Goal: Transaction & Acquisition: Purchase product/service

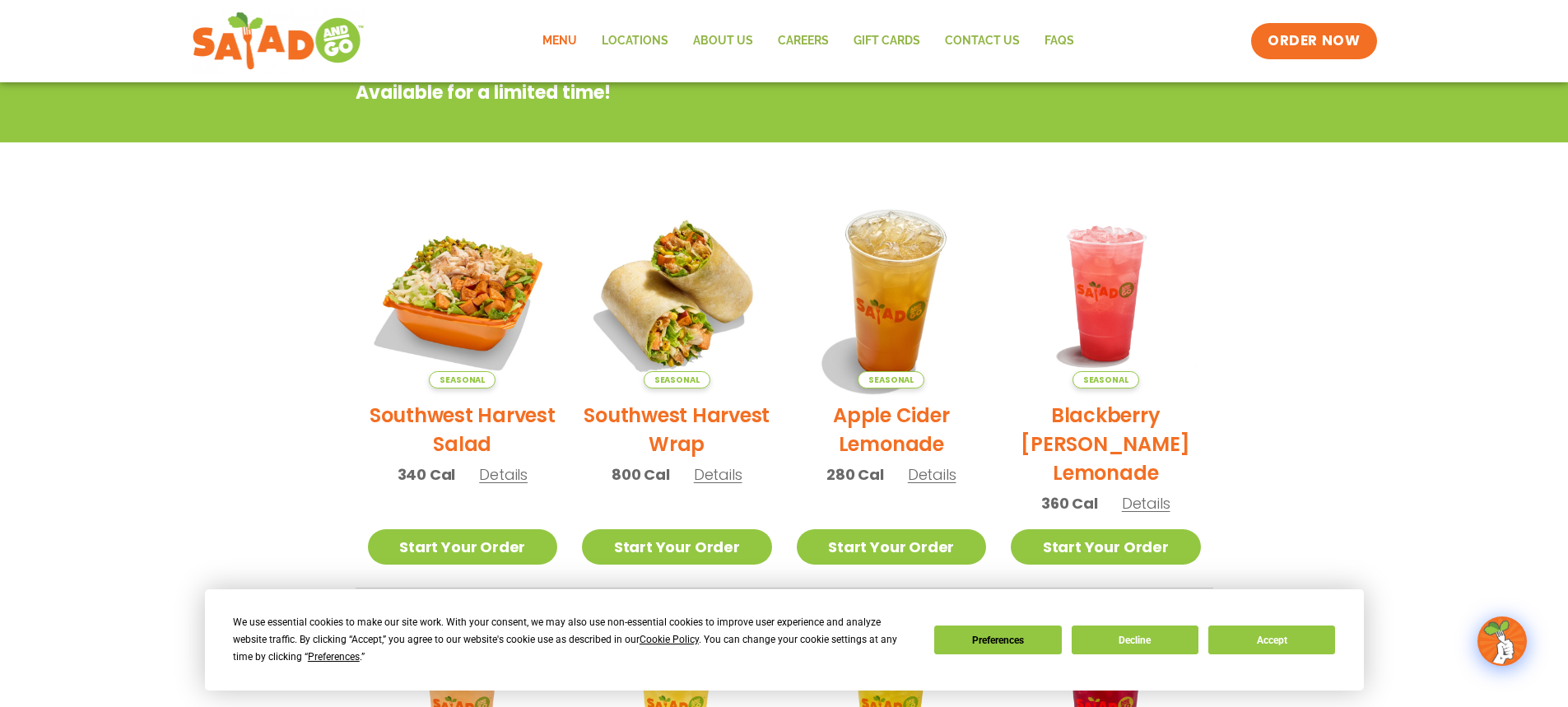
scroll to position [185, 0]
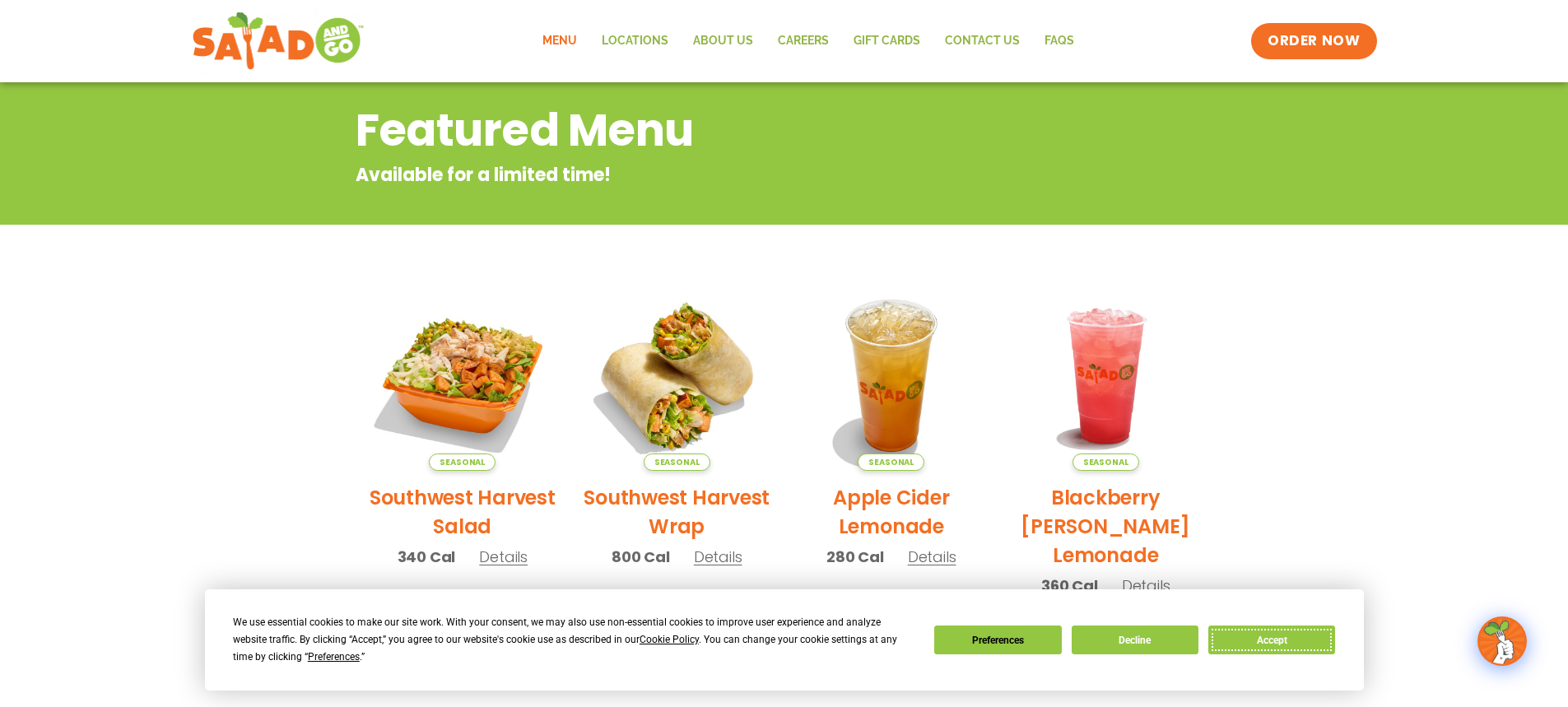
click at [1289, 644] on button "Accept" at bounding box center [1271, 639] width 127 height 29
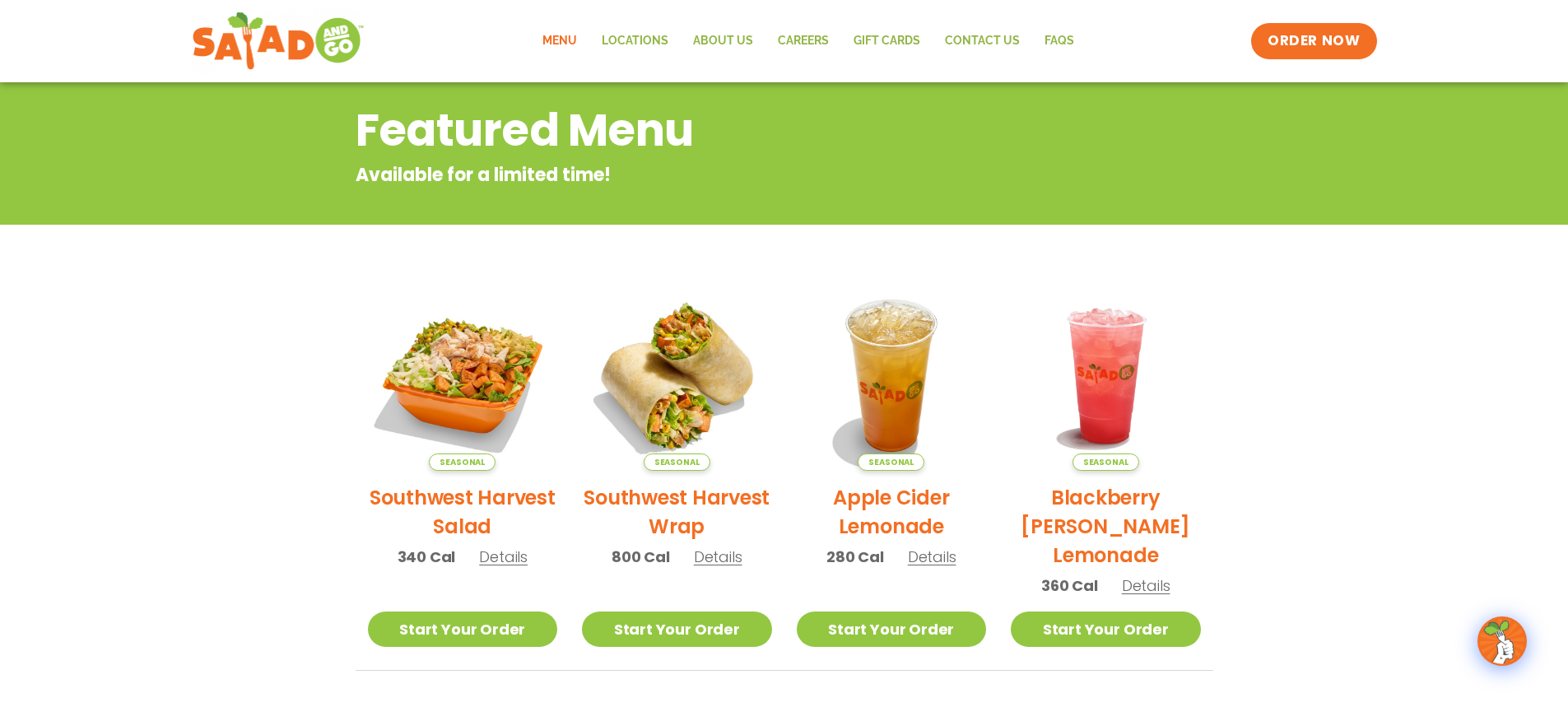
click at [562, 44] on link "Menu" at bounding box center [559, 41] width 59 height 38
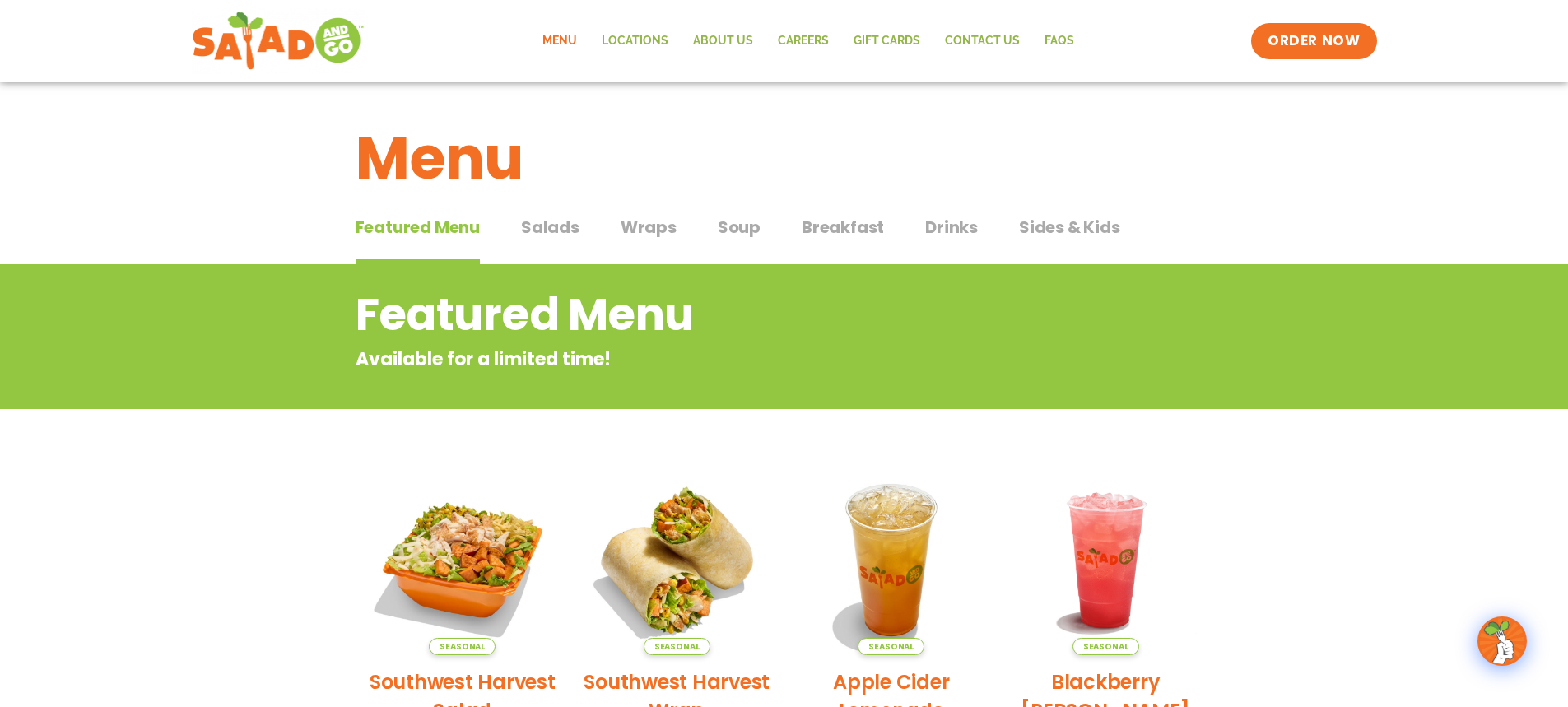
click at [612, 227] on div "Featured Menu Featured Menu Salads Salads Wraps Wraps Soup Soup Breakfast Break…" at bounding box center [784, 237] width 858 height 56
click at [633, 231] on span "Wraps" at bounding box center [648, 227] width 56 height 25
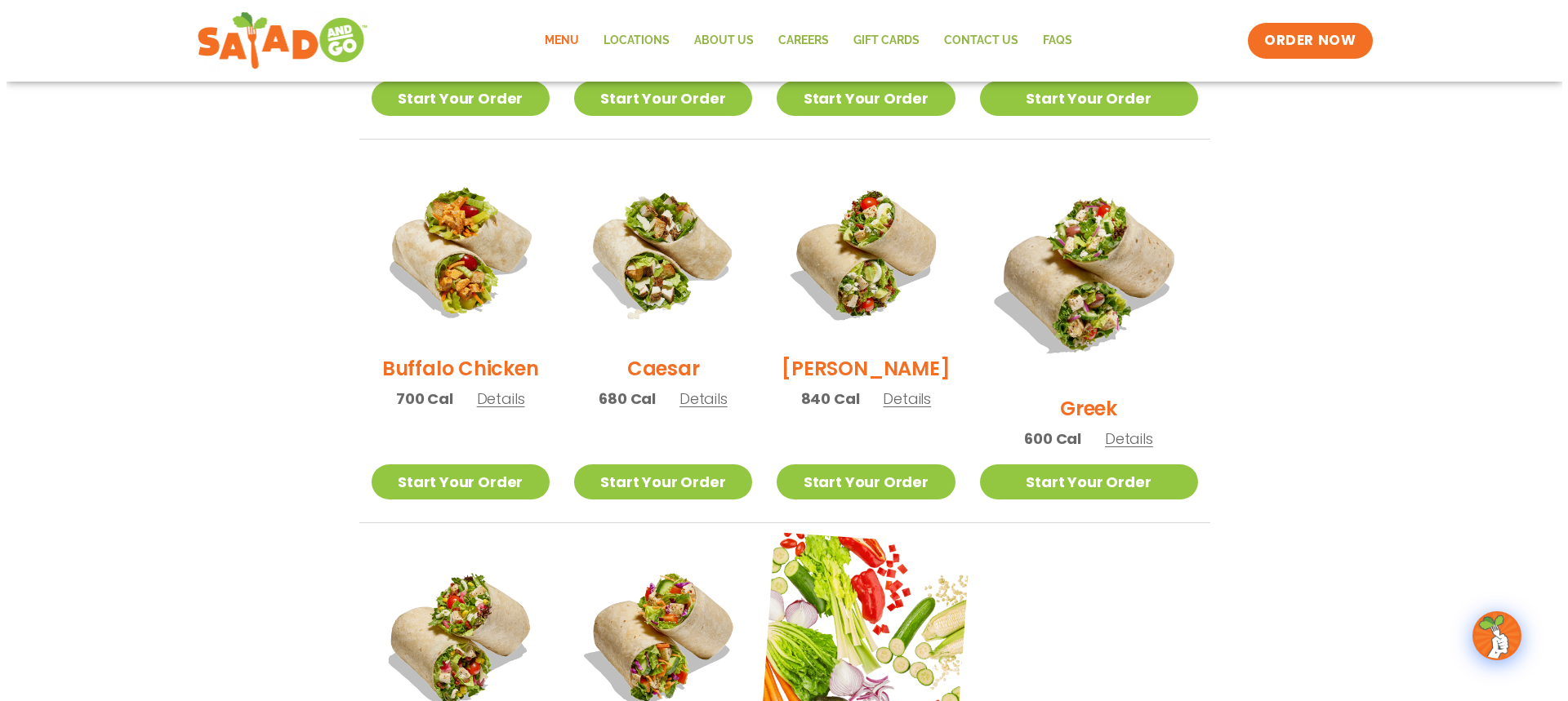
scroll to position [898, 0]
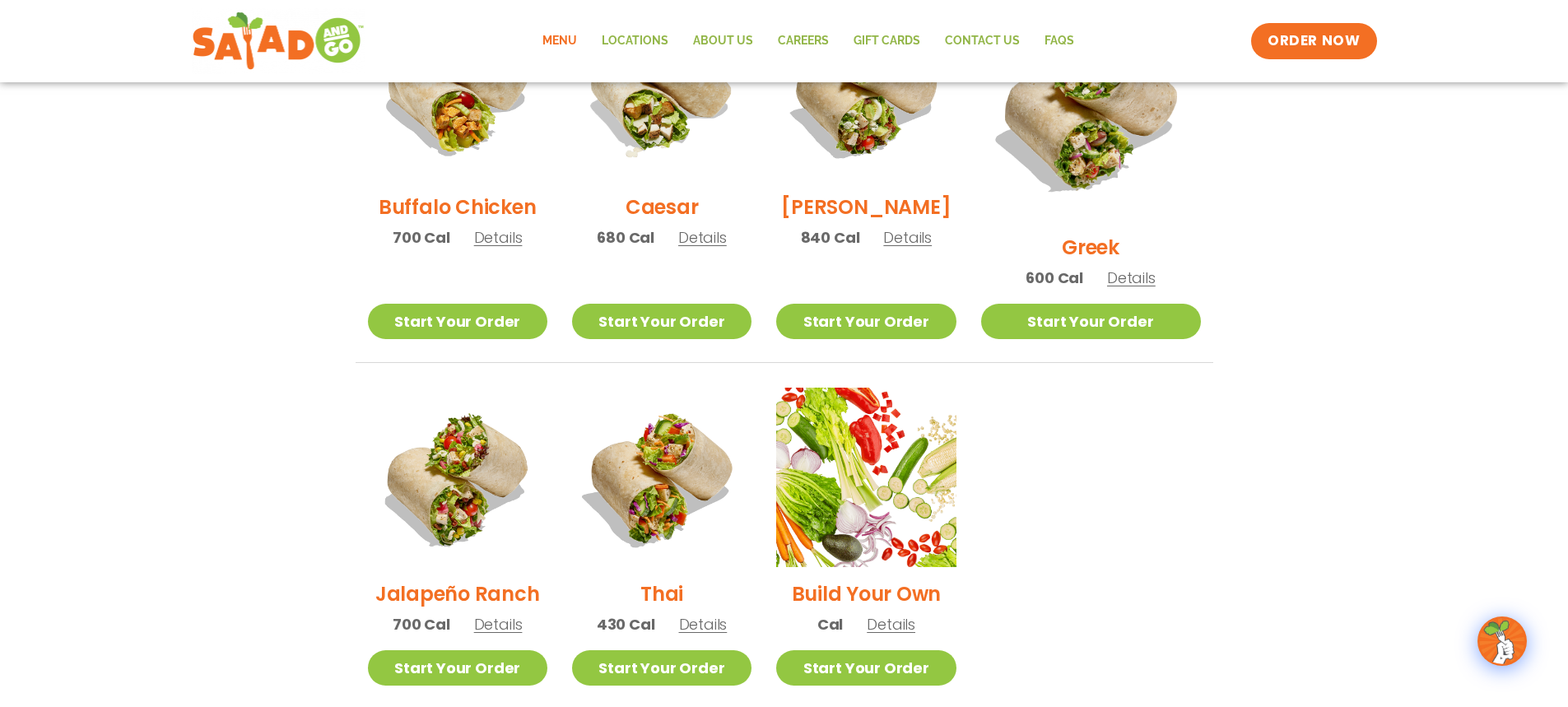
click at [497, 614] on span "Details" at bounding box center [498, 624] width 49 height 21
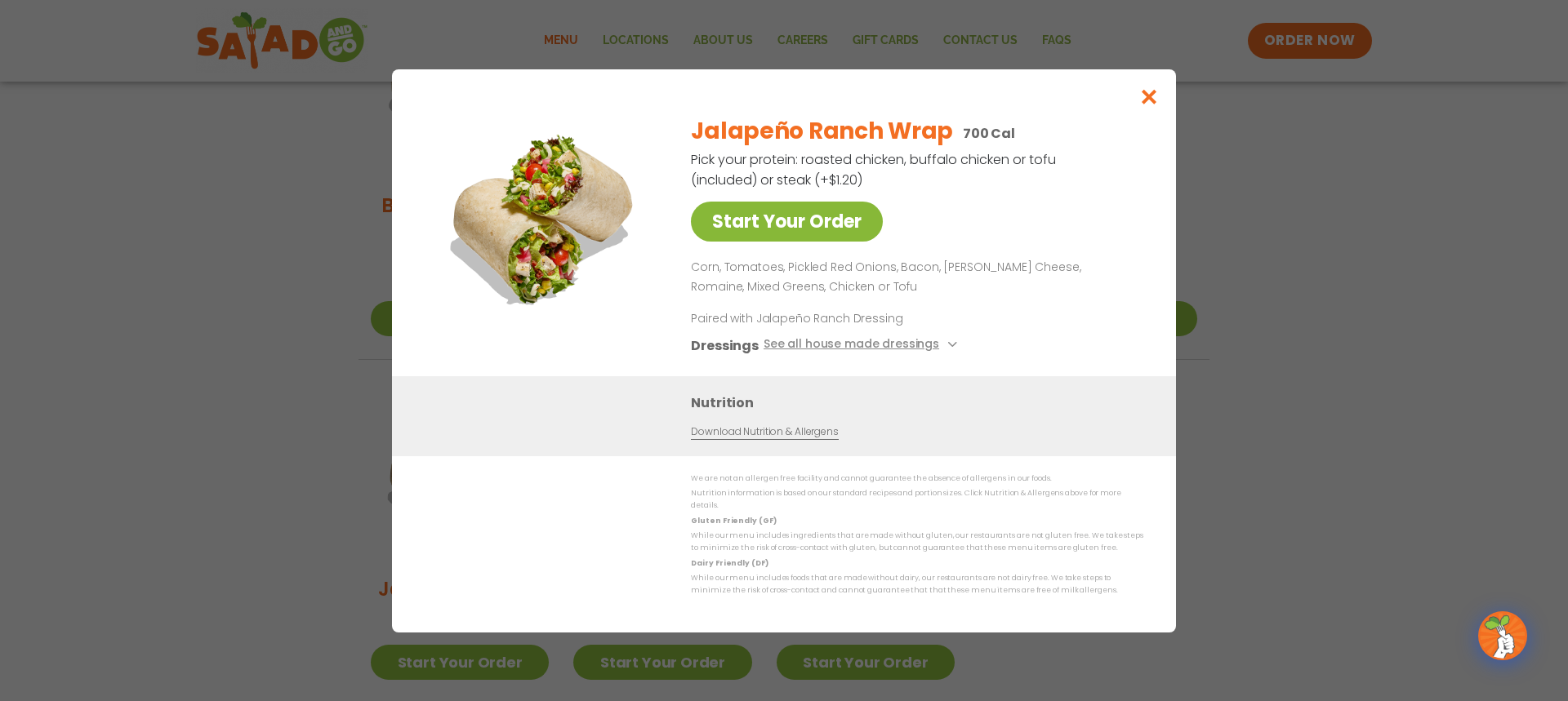
click at [802, 227] on link "Start Your Order" at bounding box center [786, 221] width 192 height 40
click at [1154, 105] on icon "Close modal" at bounding box center [1149, 96] width 20 height 17
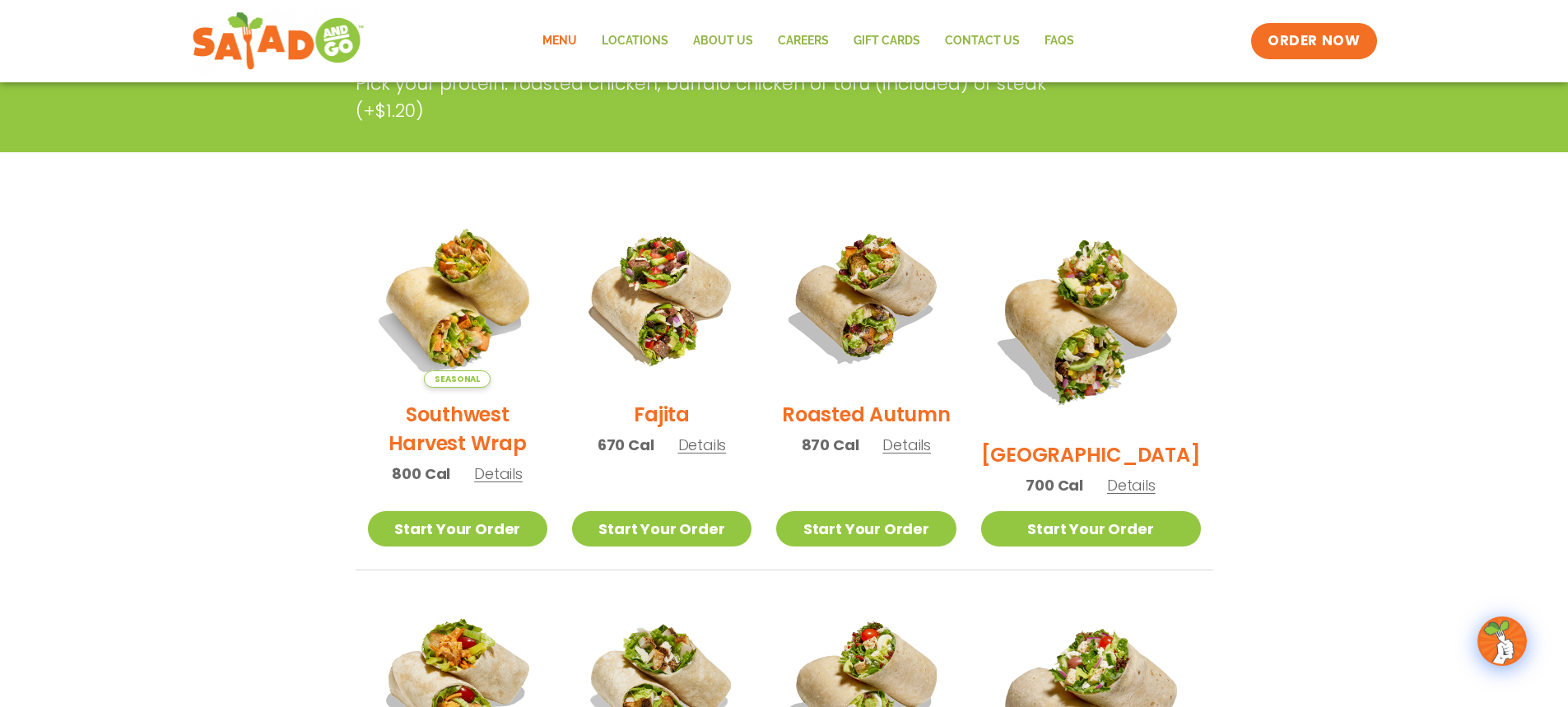
scroll to position [0, 0]
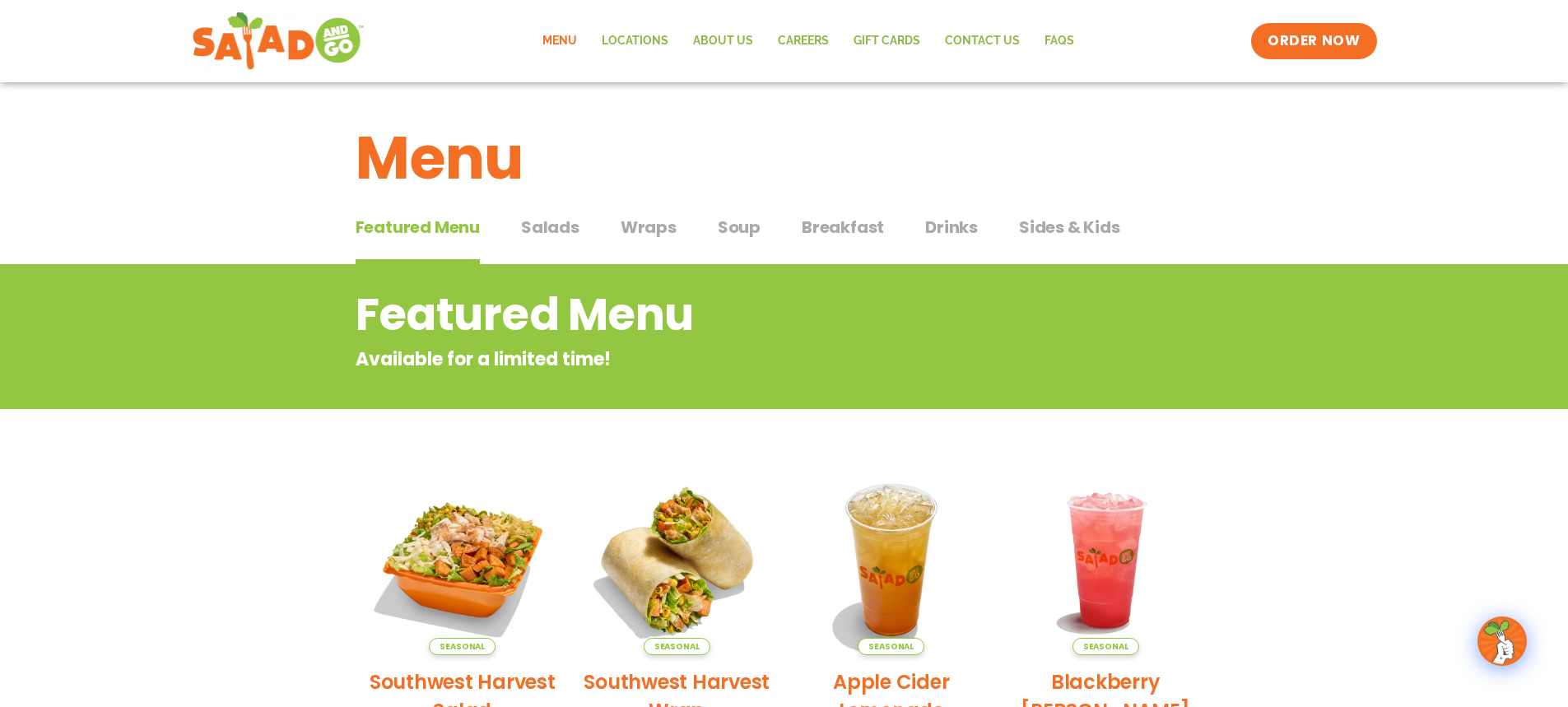
click at [621, 228] on span "Wraps" at bounding box center [648, 227] width 56 height 25
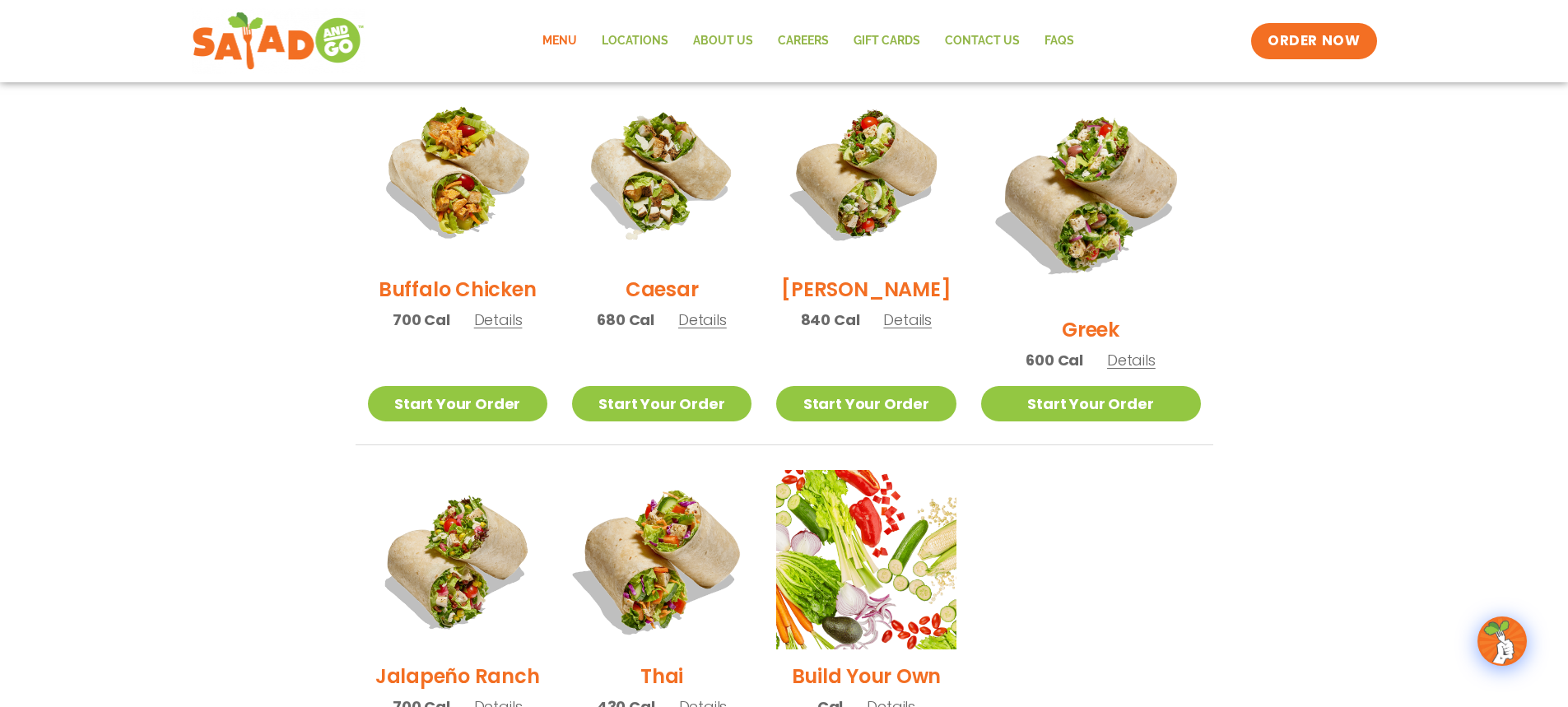
scroll to position [987, 0]
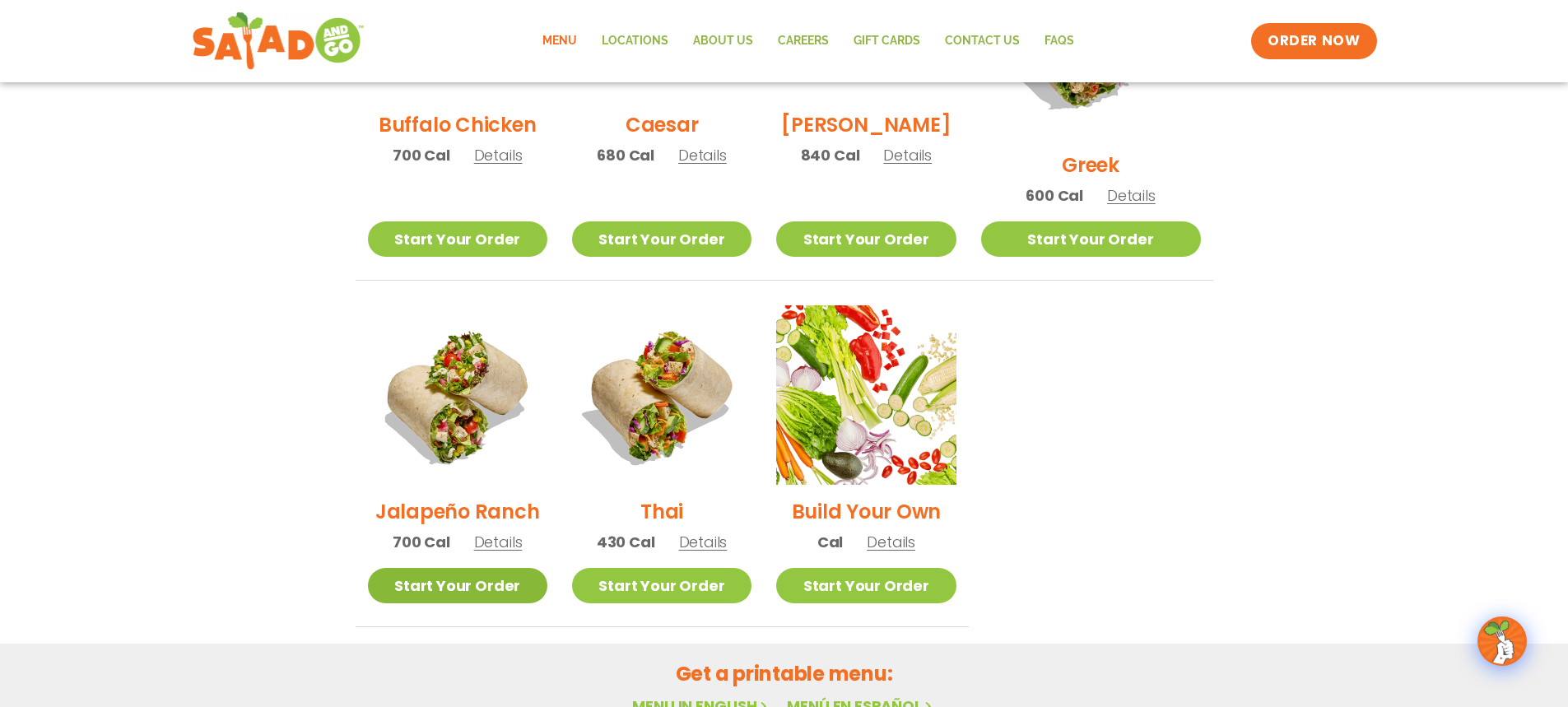
click at [505, 568] on link "Start Your Order" at bounding box center [457, 585] width 180 height 35
